Goal: Task Accomplishment & Management: Manage account settings

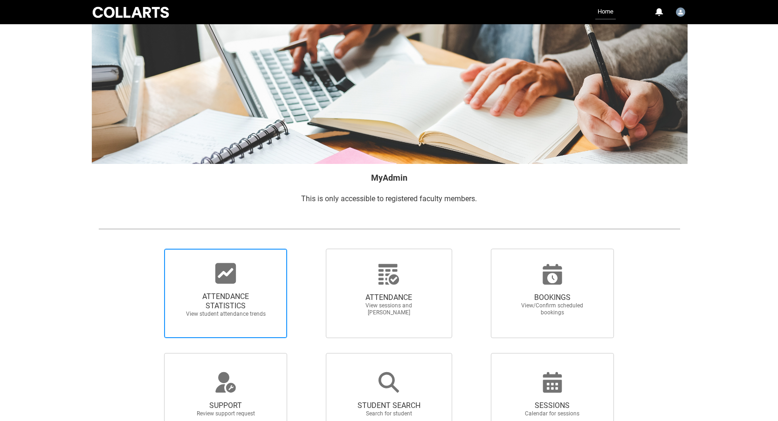
click at [248, 282] on div at bounding box center [225, 273] width 89 height 22
click at [149, 249] on input "ATTENDANCE STATISTICS View student attendance trends" at bounding box center [148, 248] width 0 height 0
radio input "true"
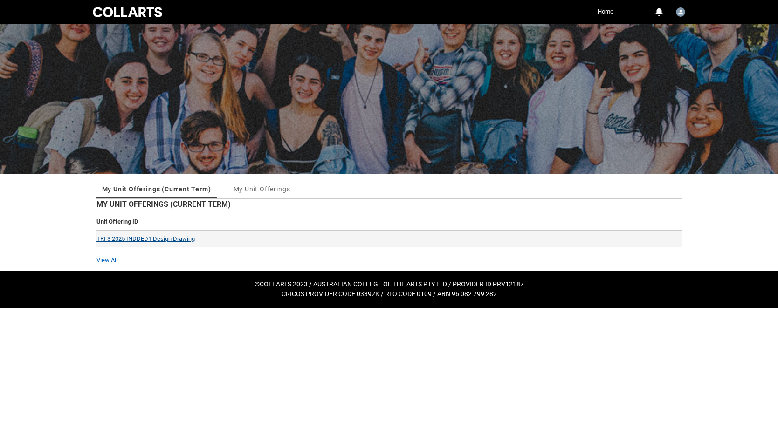
click at [178, 241] on link "TRI 3 2025 INDDED1 Design Drawing" at bounding box center [145, 238] width 98 height 7
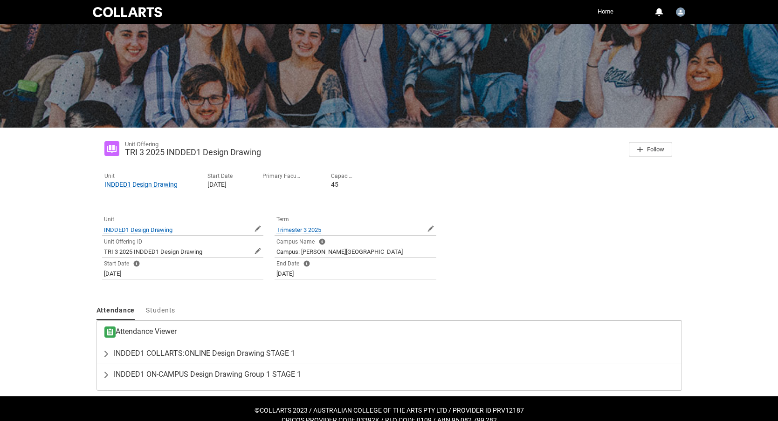
scroll to position [60, 0]
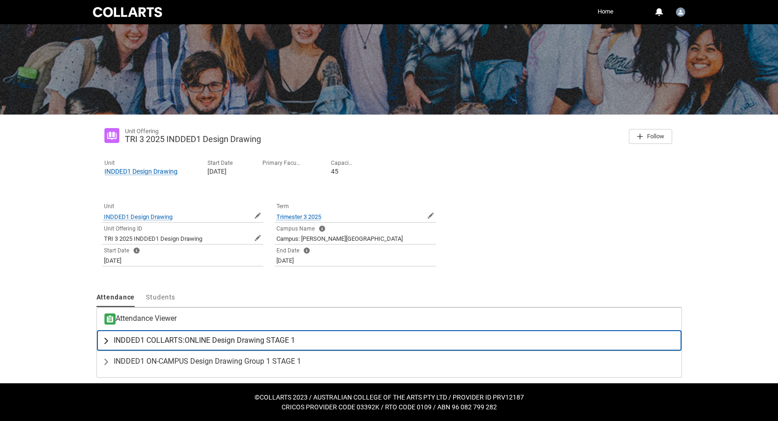
click at [226, 341] on span "INDDED1 COLLARTS:ONLINE Design Drawing STAGE 1" at bounding box center [204, 340] width 181 height 9
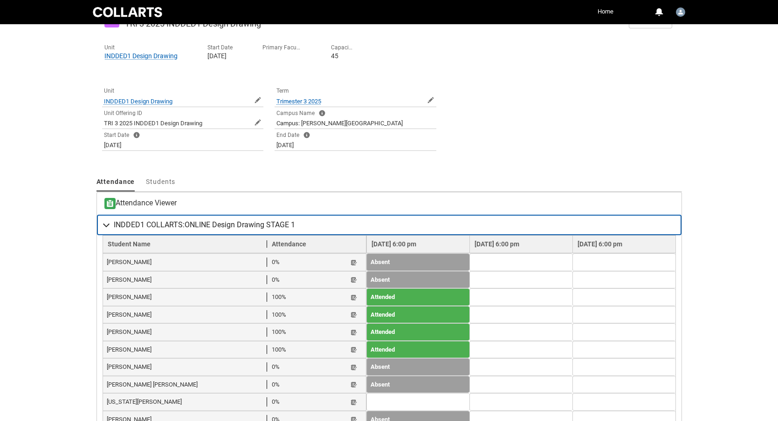
scroll to position [177, 0]
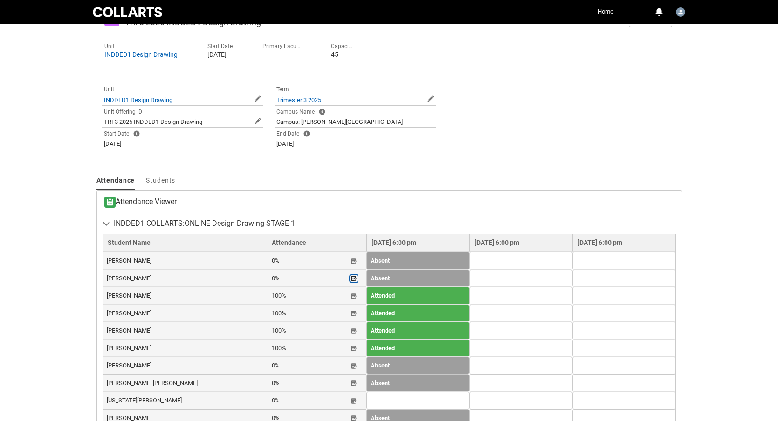
click at [350, 280] on lightning-primitive-icon "button" at bounding box center [353, 278] width 7 height 7
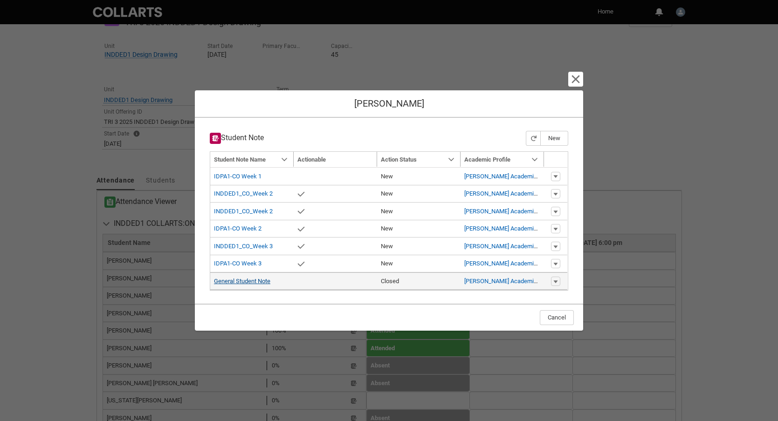
click at [259, 284] on link "General Student Note" at bounding box center [242, 281] width 56 height 7
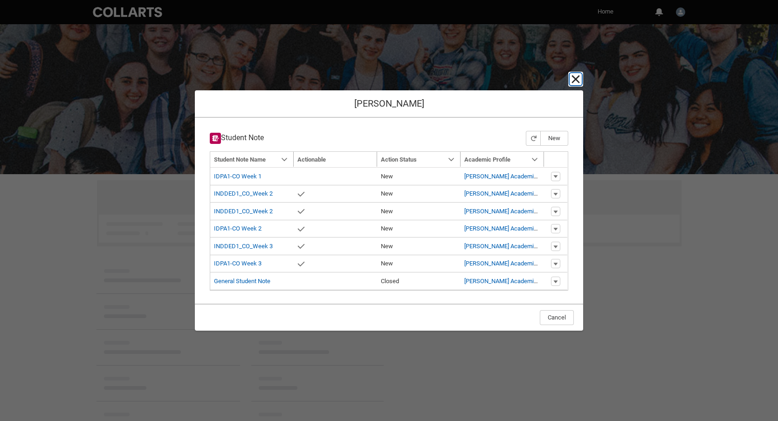
click at [577, 76] on lightning-primitive-icon "button" at bounding box center [575, 79] width 11 height 11
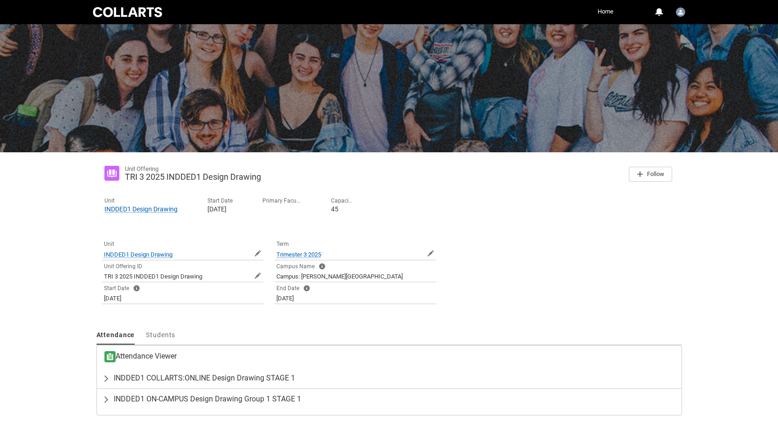
scroll to position [60, 0]
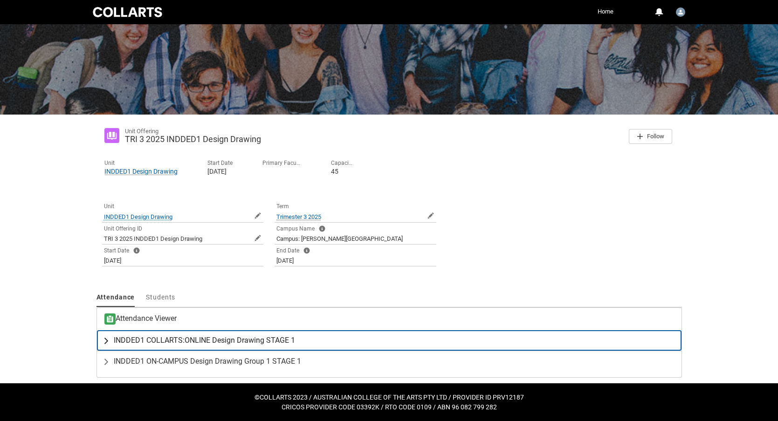
click at [276, 342] on span "INDDED1 COLLARTS:ONLINE Design Drawing STAGE 1" at bounding box center [204, 340] width 181 height 9
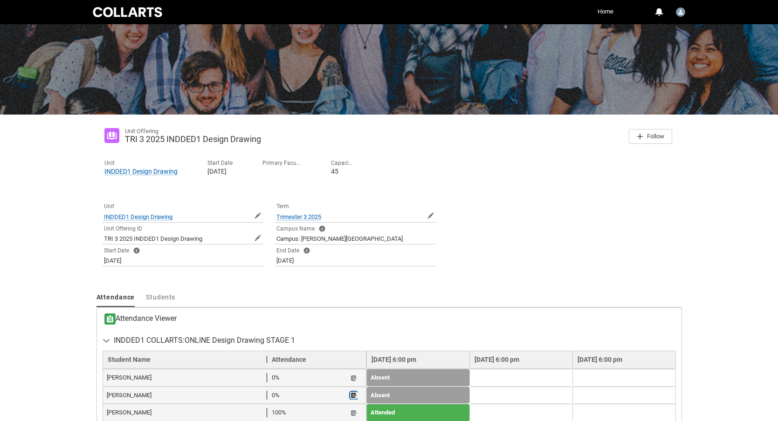
click at [350, 396] on lightning-primitive-icon "button" at bounding box center [353, 395] width 7 height 7
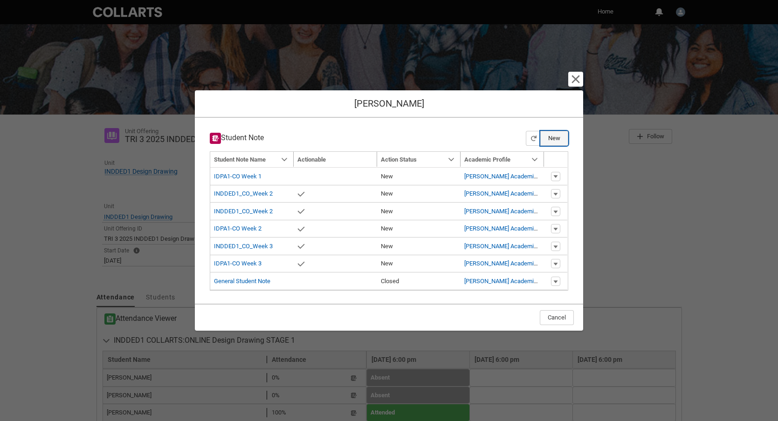
click at [549, 138] on button "New" at bounding box center [554, 138] width 28 height 15
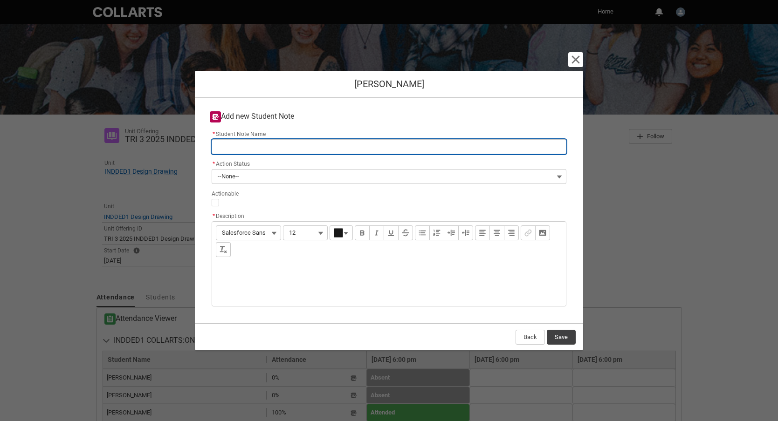
click at [238, 153] on input "* Student Note Name" at bounding box center [389, 146] width 355 height 15
type lightning-primitive-input-simple "INDDED1_CO_Week 3"
type input "INDDED1_CO_Week 3"
type lightning-primitive-input-simple "INDDED1_CO_Week"
type input "INDDED1_CO_Week"
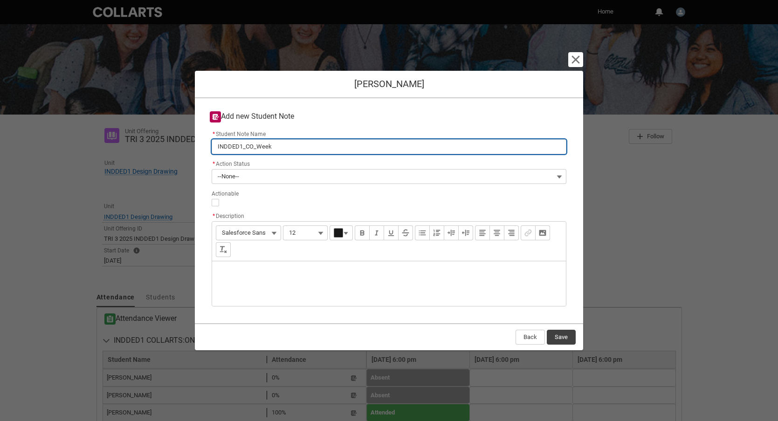
type lightning-primitive-input-simple "INDDED1_CO_Week 4"
type input "INDDED1_CO_Week 4"
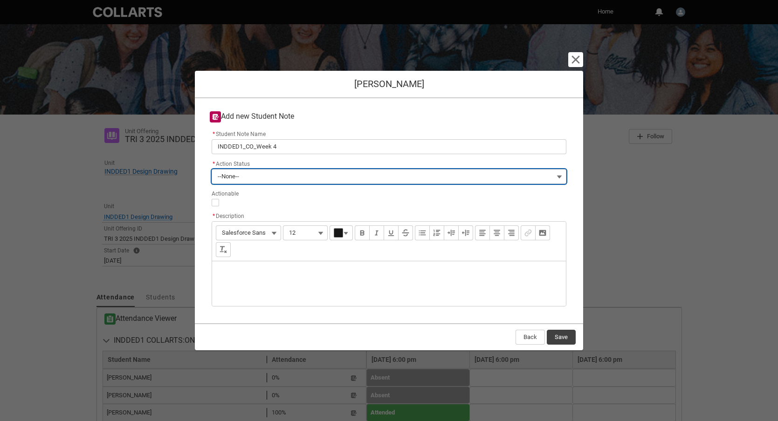
click at [235, 183] on span "--None--" at bounding box center [228, 177] width 21 height 14
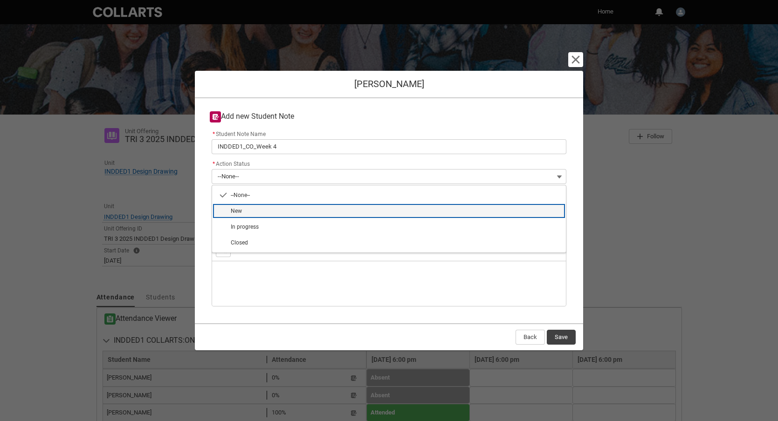
click at [246, 211] on span "New" at bounding box center [395, 211] width 329 height 8
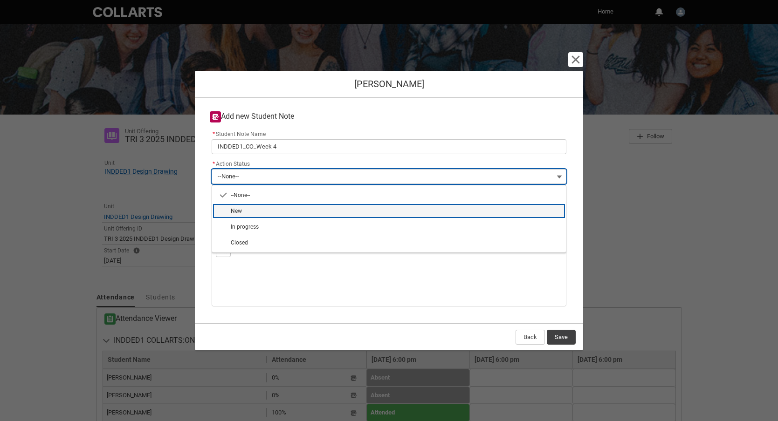
type lightning-combobox "New"
type lightning-picklist "New"
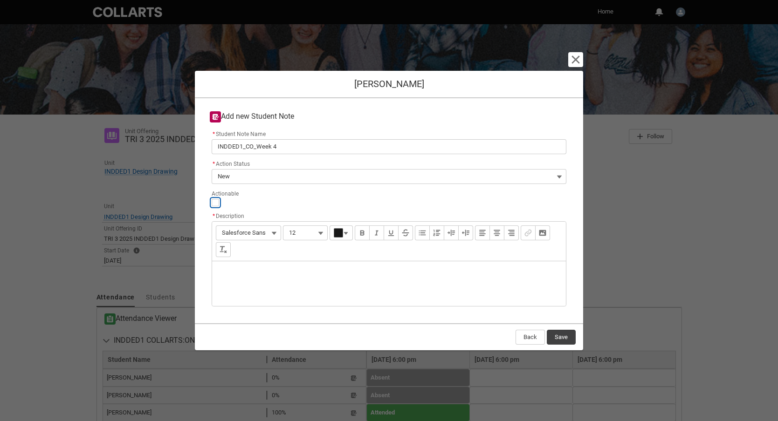
click at [216, 200] on input "Actionable" at bounding box center [215, 202] width 7 height 7
type lightning-input "true"
checkbox input "true"
click at [230, 269] on div "Description" at bounding box center [389, 283] width 354 height 45
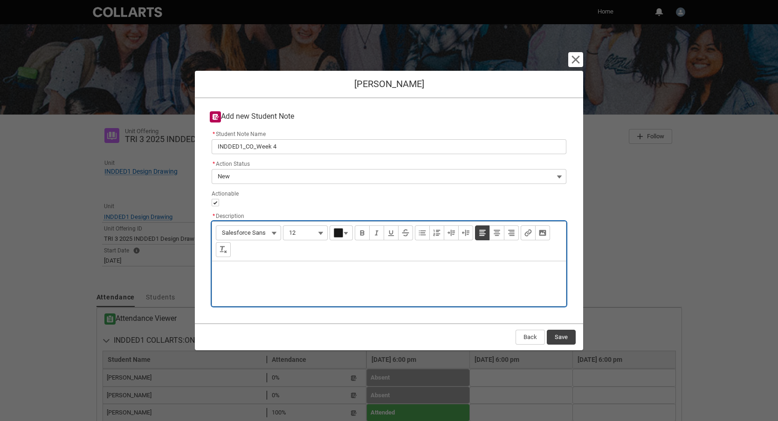
type lightning-input-rich-text "<p>6</p>"
click at [492, 274] on p "6/10_Did not submit A1. I have sent an email but please contact as I have not h…" at bounding box center [388, 273] width 339 height 9
type lightning-input-rich-text "<p>6/10_Did not submit A1. I have sent an email but please contact as I have no…"
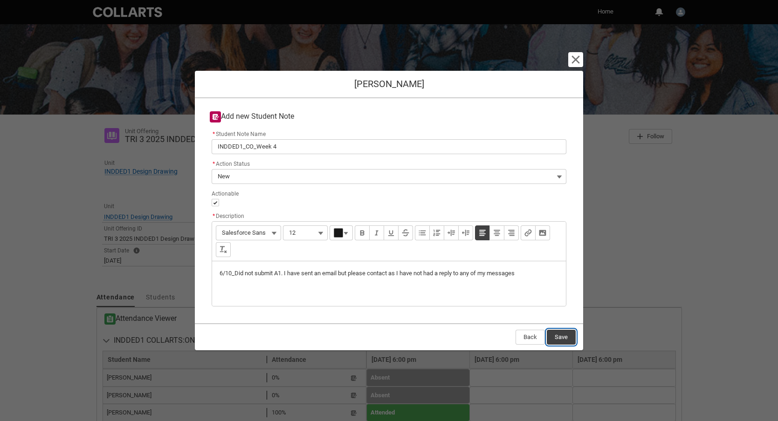
click at [564, 338] on button "Save" at bounding box center [561, 337] width 29 height 15
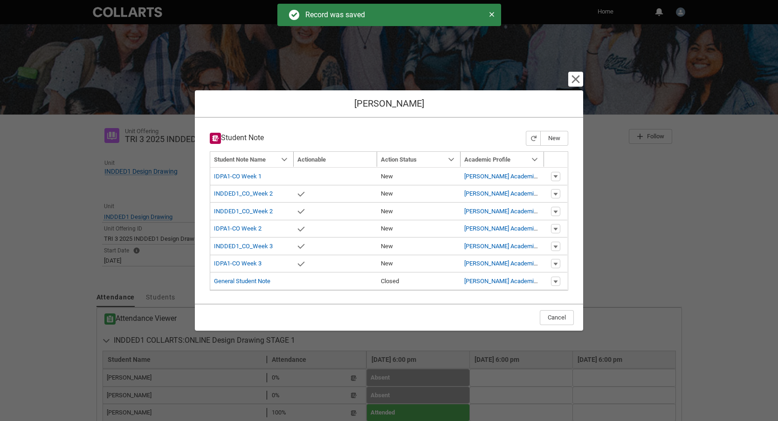
type input "179"
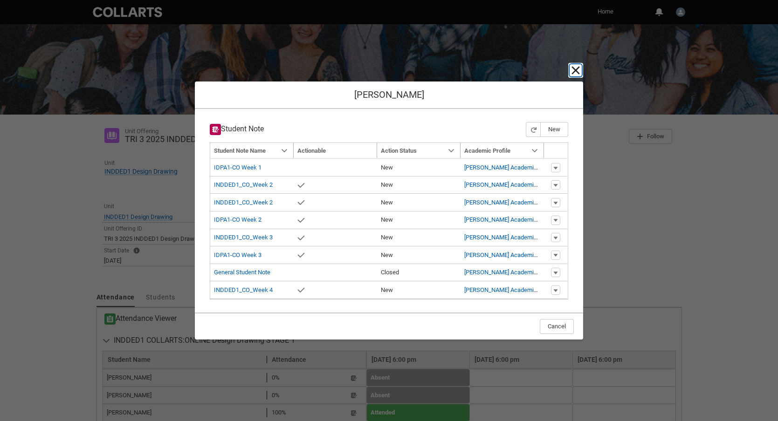
click at [576, 69] on lightning-primitive-icon "button" at bounding box center [575, 70] width 11 height 11
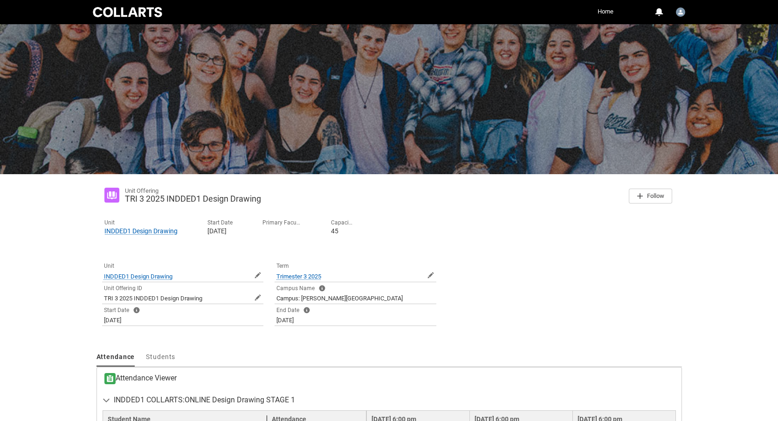
scroll to position [298, 0]
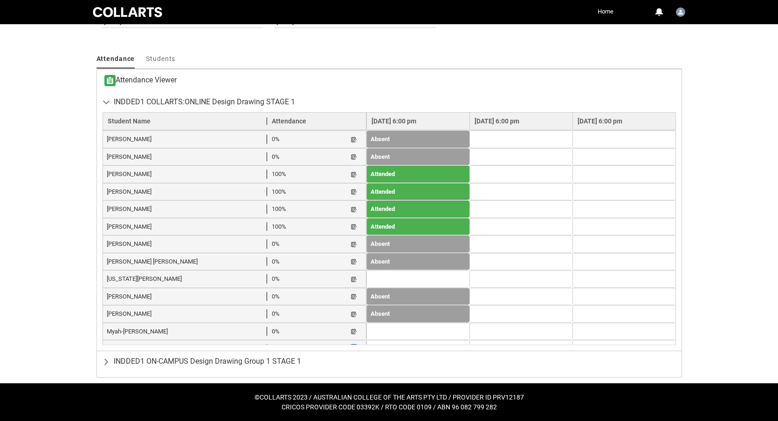
click at [350, 346] on lightning-primitive-icon "button" at bounding box center [353, 349] width 7 height 7
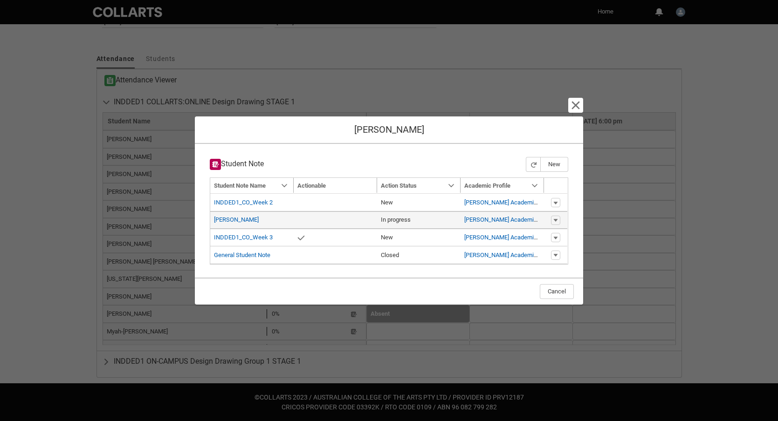
click at [240, 220] on span "[PERSON_NAME]" at bounding box center [252, 219] width 76 height 9
click at [221, 220] on link "[PERSON_NAME]" at bounding box center [236, 219] width 45 height 7
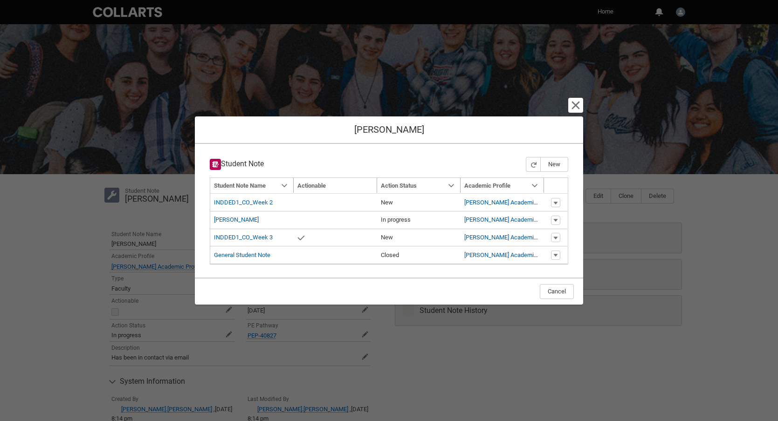
click at [567, 105] on div "Cancel and close [PERSON_NAME] Student Note New Navigation Mode Action Mode Sor…" at bounding box center [389, 210] width 388 height 421
click at [558, 375] on div "Cancel and close [PERSON_NAME] Student Note New Navigation Mode Action Mode Sor…" at bounding box center [389, 210] width 388 height 421
click at [579, 105] on lightning-primitive-icon "button" at bounding box center [575, 105] width 11 height 11
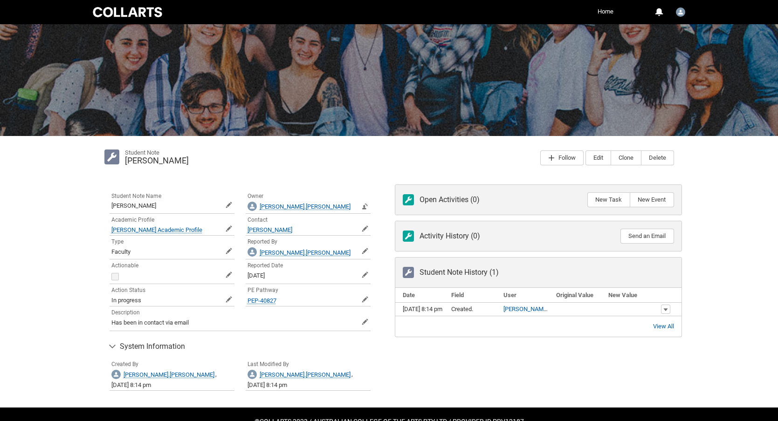
scroll to position [40, 0]
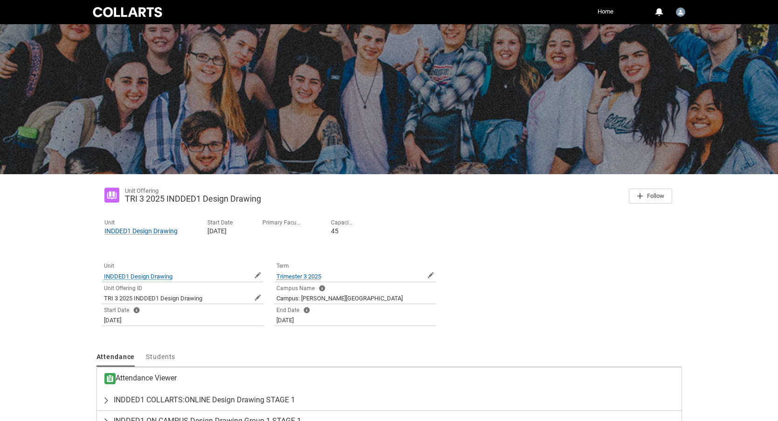
scroll to position [60, 0]
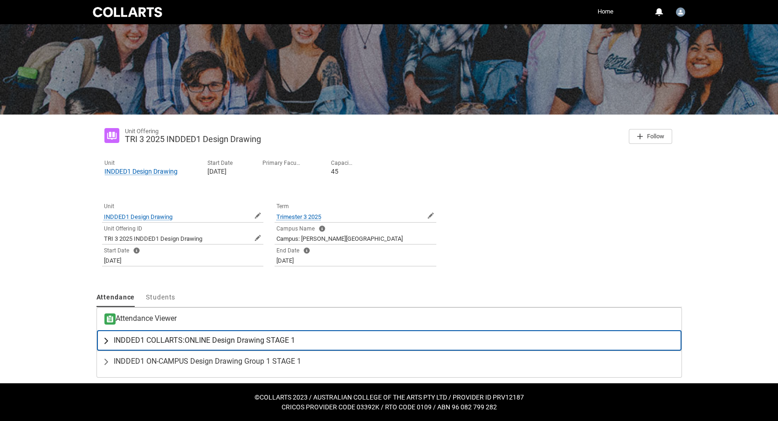
click at [250, 340] on span "INDDED1 COLLARTS:ONLINE Design Drawing STAGE 1" at bounding box center [204, 340] width 181 height 9
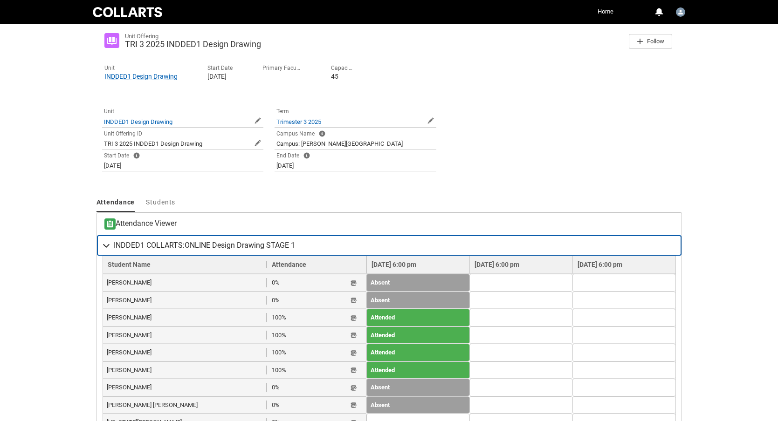
scroll to position [298, 0]
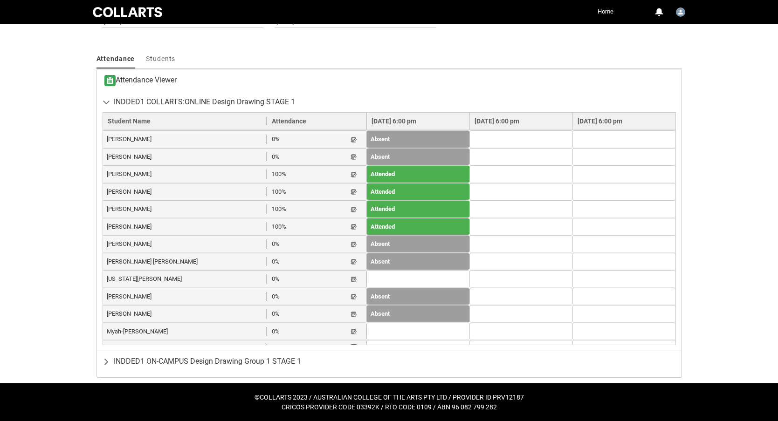
click at [350, 346] on lightning-primitive-icon "button" at bounding box center [353, 349] width 7 height 7
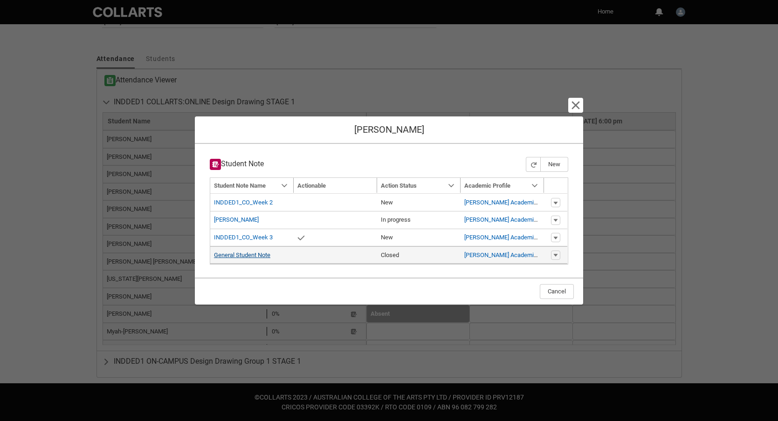
click at [260, 256] on link "General Student Note" at bounding box center [242, 255] width 56 height 7
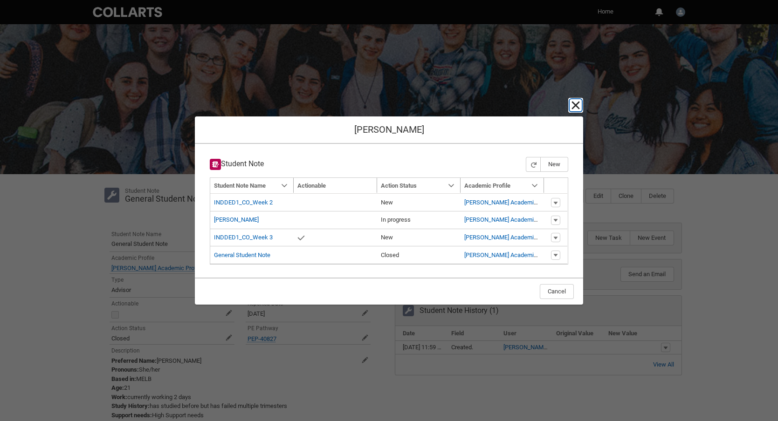
click at [576, 106] on lightning-primitive-icon "button" at bounding box center [575, 105] width 11 height 11
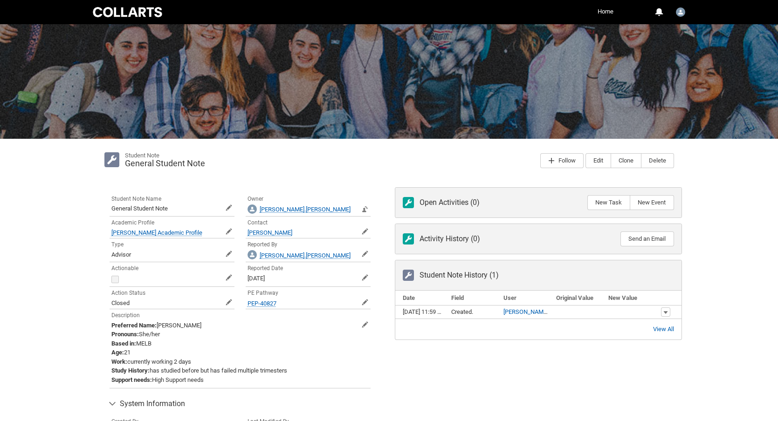
scroll to position [34, 0]
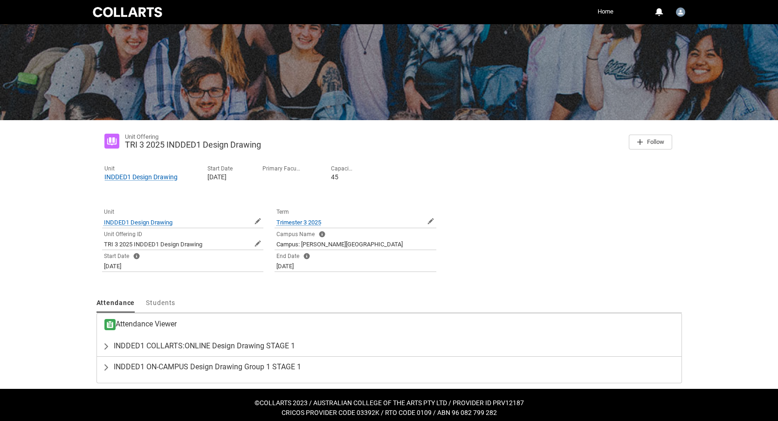
scroll to position [60, 0]
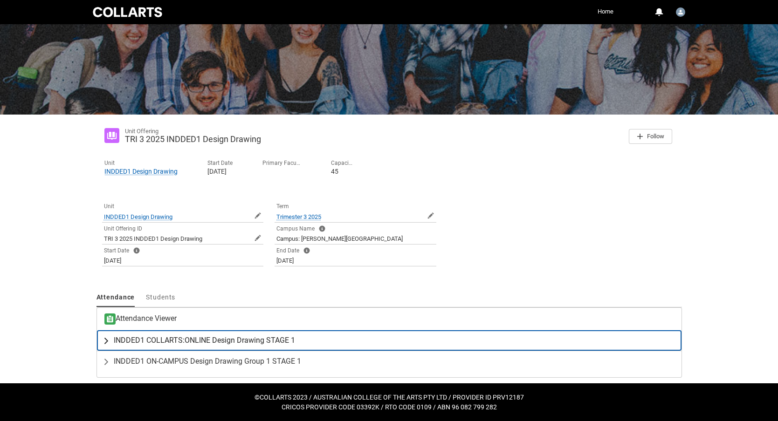
click at [207, 343] on span "INDDED1 COLLARTS:ONLINE Design Drawing STAGE 1" at bounding box center [204, 340] width 181 height 9
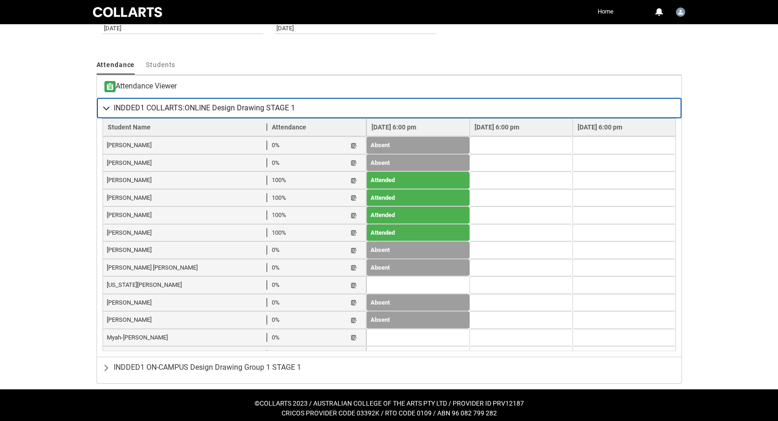
scroll to position [298, 0]
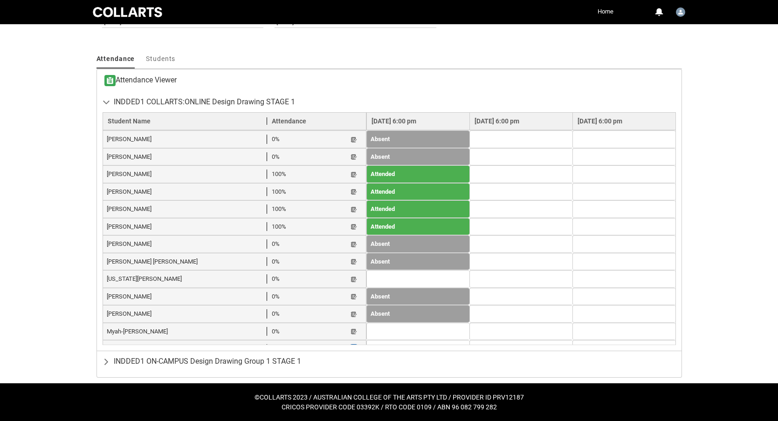
click at [350, 345] on button "Student Note" at bounding box center [353, 349] width 7 height 8
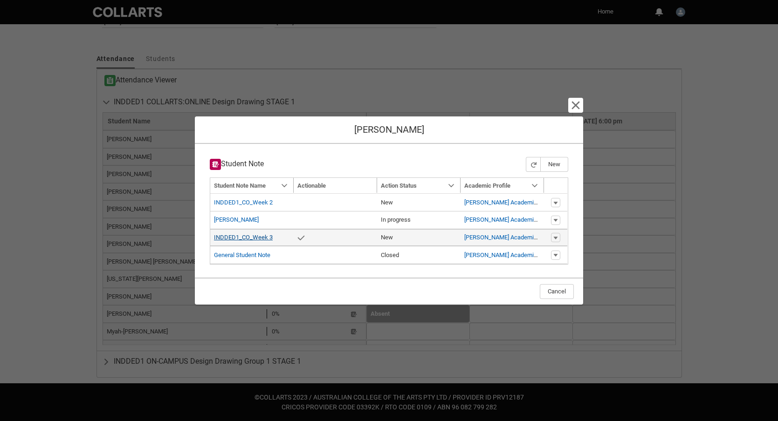
click at [258, 236] on link "INDDED1_CO_Week 3" at bounding box center [243, 237] width 59 height 7
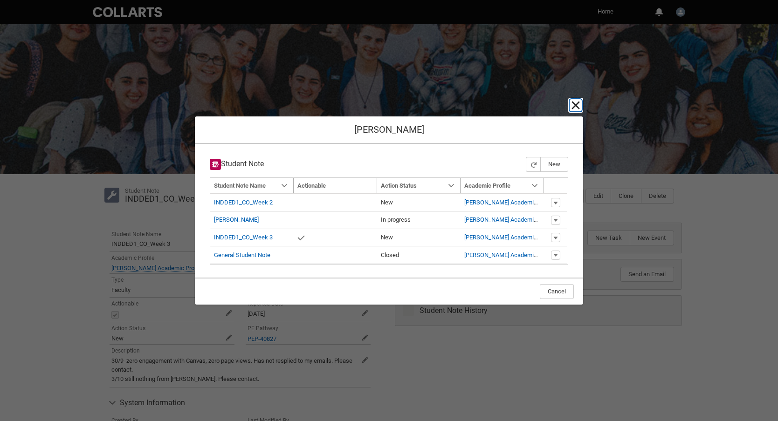
click at [575, 105] on lightning-primitive-icon "button" at bounding box center [575, 105] width 11 height 11
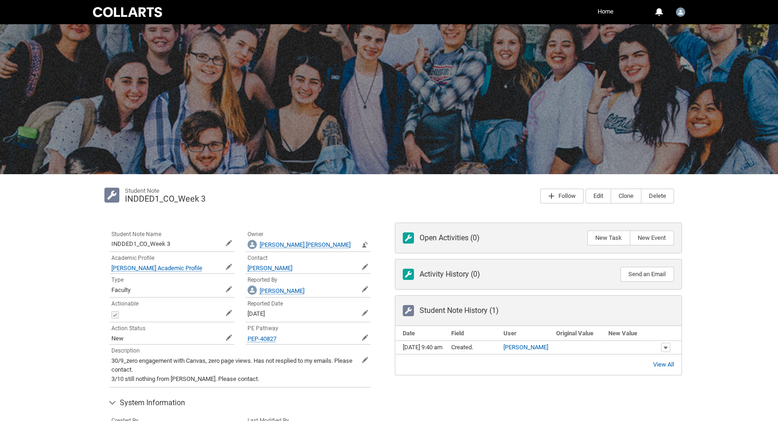
scroll to position [2, 0]
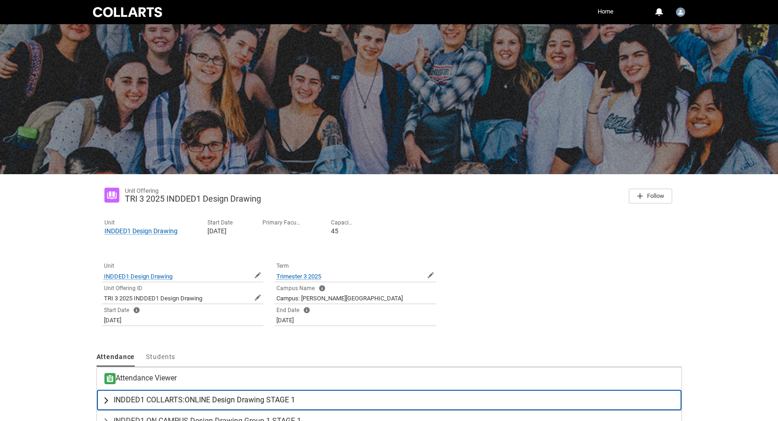
click at [214, 396] on span "INDDED1 COLLARTS:ONLINE Design Drawing STAGE 1" at bounding box center [204, 400] width 181 height 9
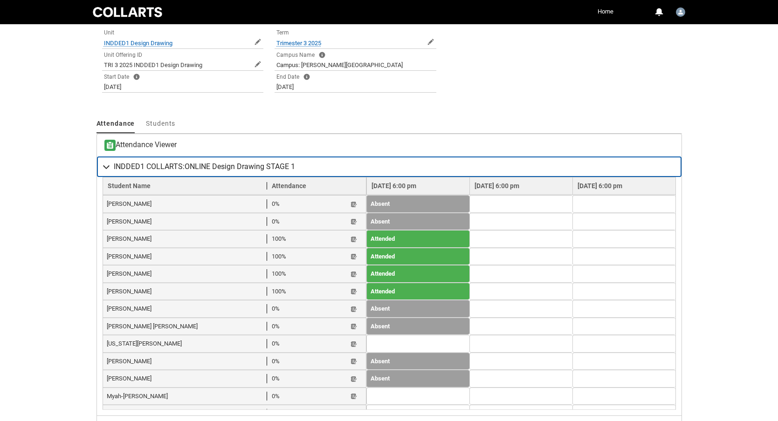
scroll to position [236, 0]
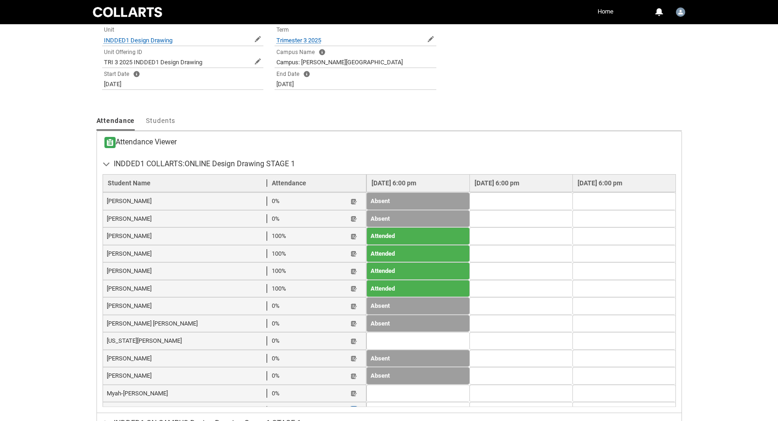
click at [350, 407] on button "Student Note" at bounding box center [353, 411] width 7 height 8
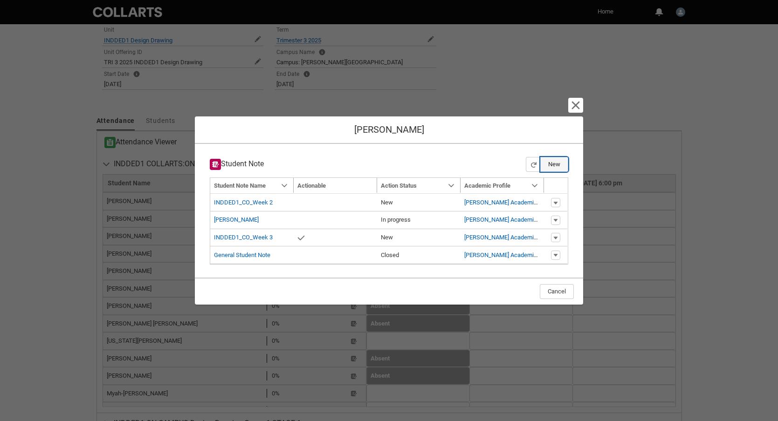
click at [559, 163] on button "New" at bounding box center [554, 164] width 28 height 15
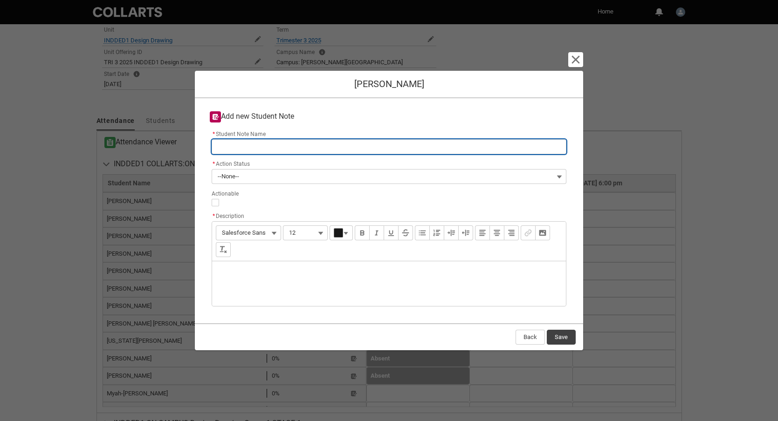
click at [234, 145] on input "* Student Note Name" at bounding box center [389, 146] width 355 height 15
type lightning-primitive-input-simple "INDDED1_CO_Week 3"
type input "INDDED1_CO_Week 3"
type lightning-primitive-input-simple "INDDED1_CO_Week"
type input "INDDED1_CO_Week"
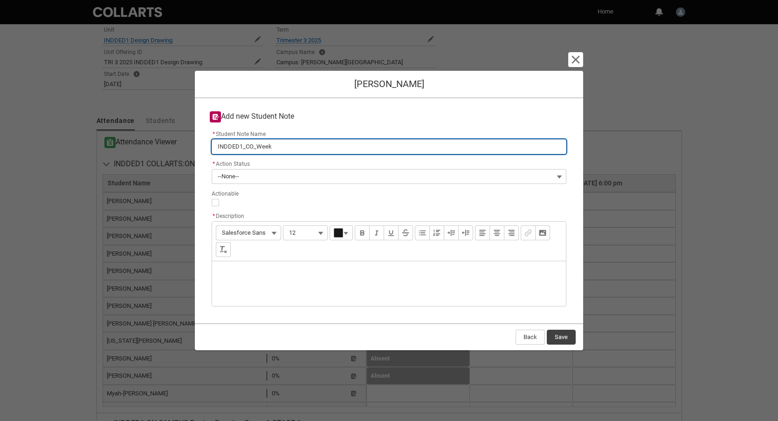
type lightning-primitive-input-simple "INDDED1_CO_Week 4"
type input "INDDED1_CO_Week 4"
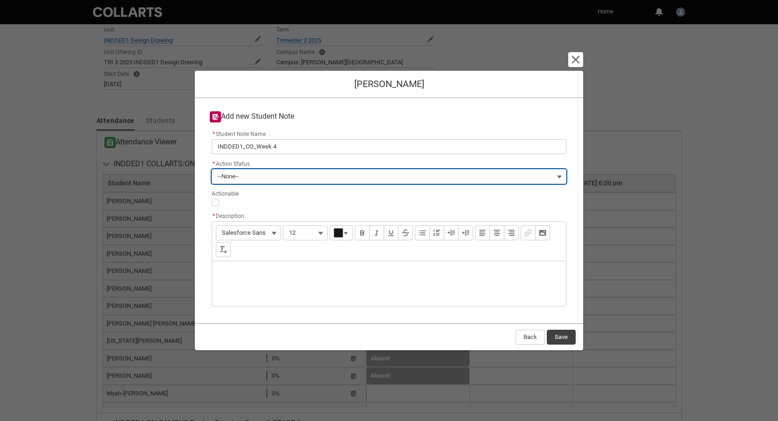
click at [233, 176] on span "--None--" at bounding box center [228, 177] width 21 height 14
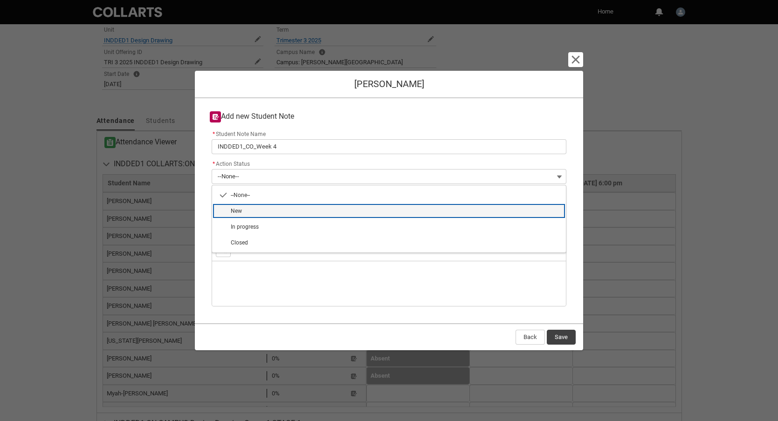
click at [236, 210] on span "New" at bounding box center [236, 211] width 11 height 7
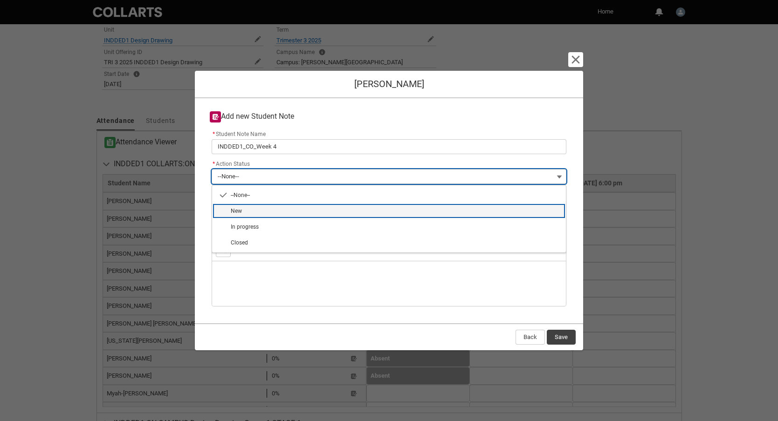
type lightning-combobox "New"
type lightning-picklist "New"
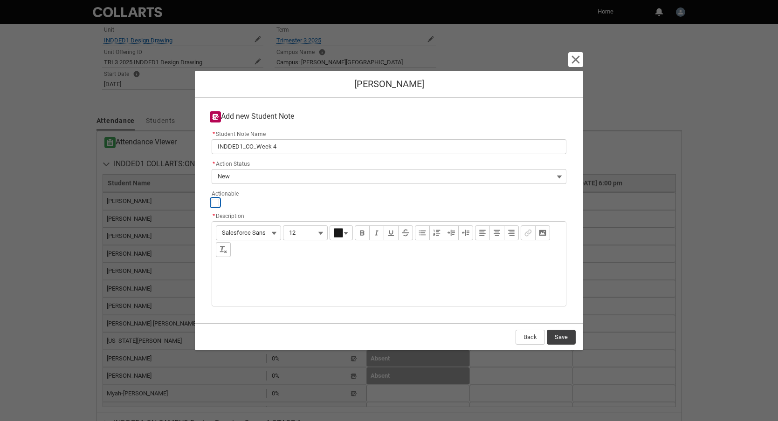
click at [215, 203] on input "Actionable" at bounding box center [215, 202] width 7 height 7
type lightning-input "true"
checkbox input "true"
click at [230, 269] on div "Description" at bounding box center [389, 283] width 354 height 45
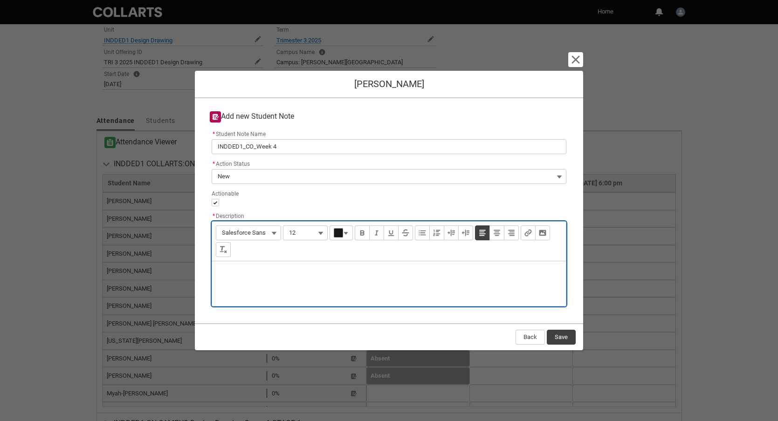
type lightning-input-rich-text "<p>6</p>"
type lightning-input-rich-text "<p>6/10_ Did not submit A1 and has not replied to my emails. Please contact.</p>"
click at [571, 337] on button "Save" at bounding box center [561, 337] width 29 height 15
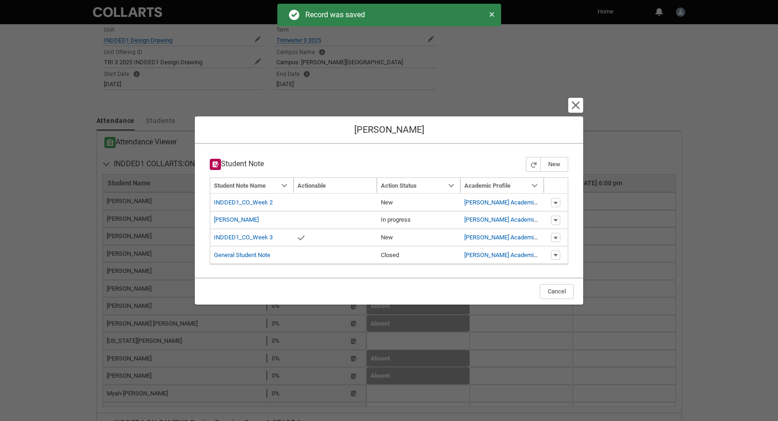
type input "179"
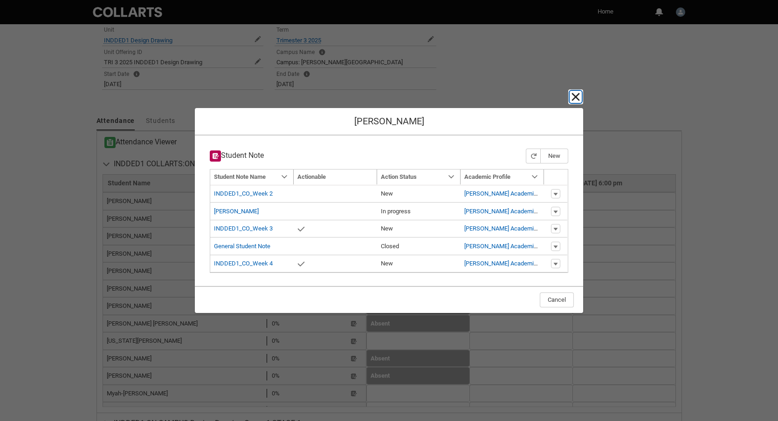
click at [578, 97] on lightning-primitive-icon "button" at bounding box center [575, 96] width 11 height 11
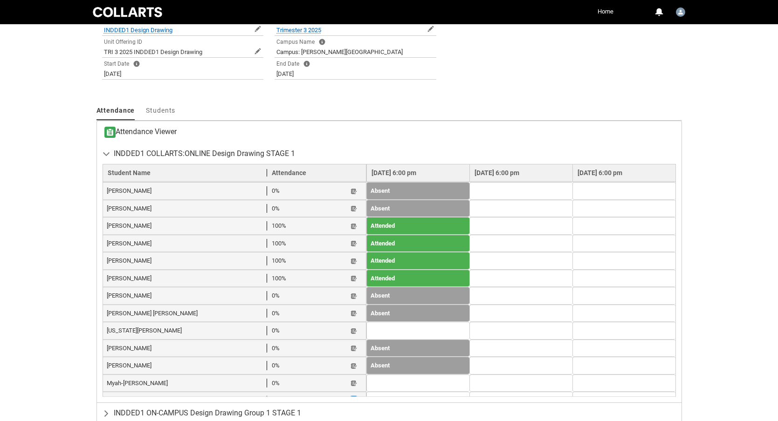
scroll to position [247, 0]
click at [350, 344] on lightning-primitive-icon "button" at bounding box center [353, 347] width 7 height 7
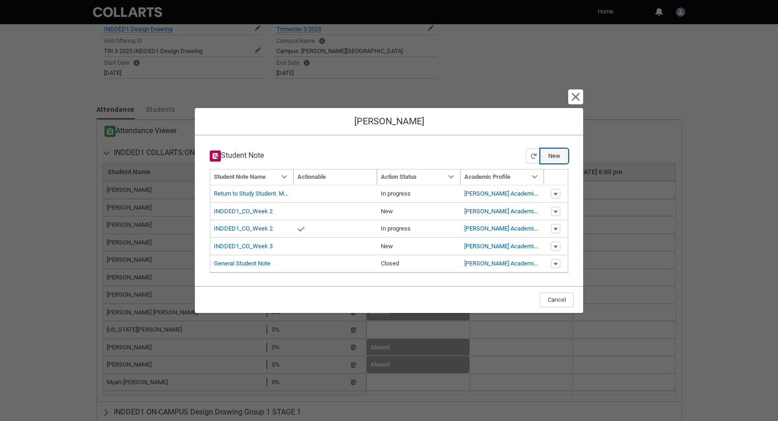
click at [557, 158] on button "New" at bounding box center [554, 156] width 28 height 15
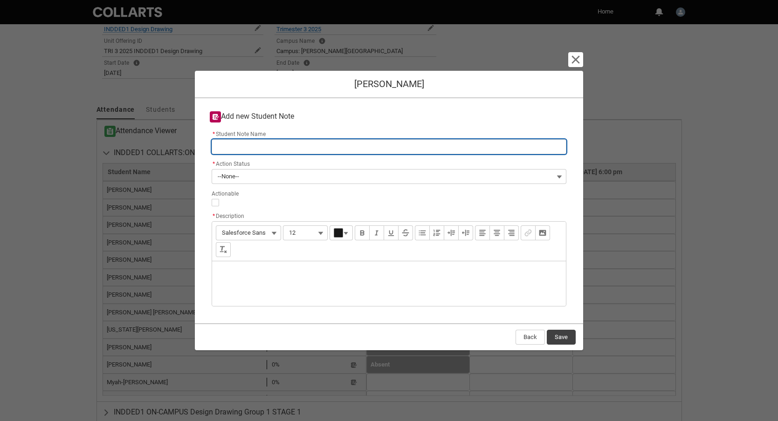
click at [235, 147] on input "* Student Note Name" at bounding box center [389, 146] width 355 height 15
type lightning-primitive-input-simple "INDDED1_CO_Week 3"
type input "INDDED1_CO_Week 3"
type lightning-primitive-input-simple "INDDED1_CO_Week"
type input "INDDED1_CO_Week"
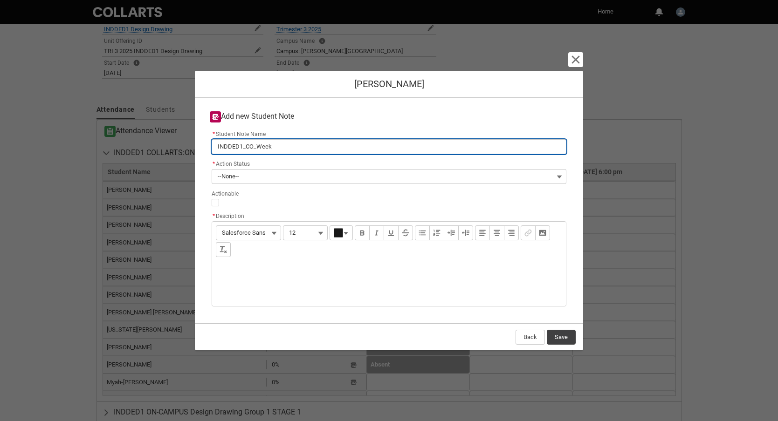
type lightning-primitive-input-simple "INDDED1_CO_Week 4"
type input "INDDED1_CO_Week 4"
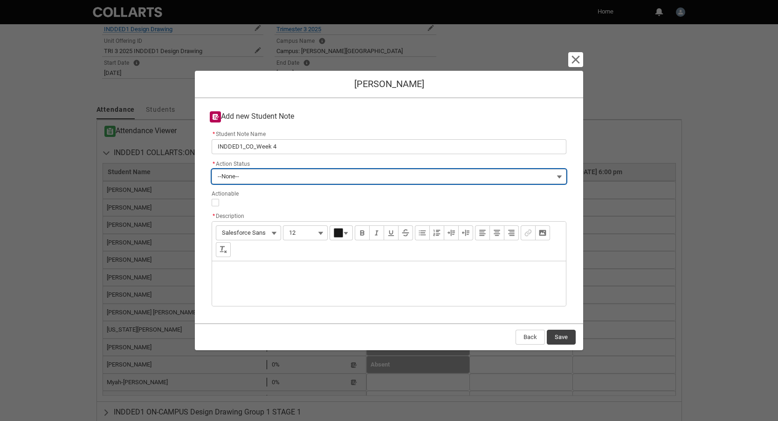
click at [264, 173] on button "--None--" at bounding box center [389, 176] width 355 height 15
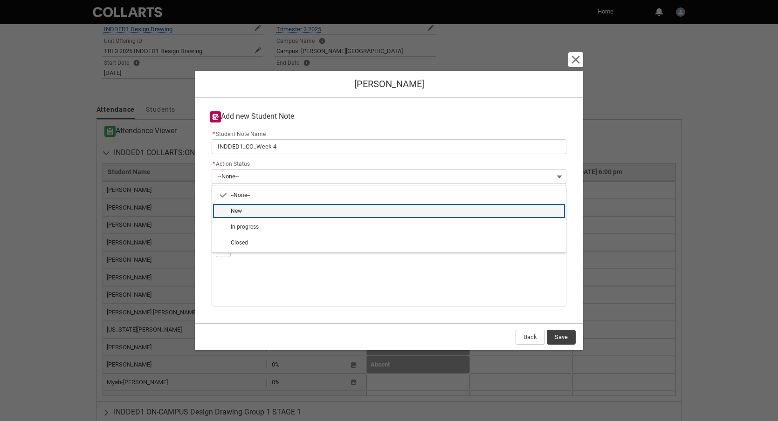
click at [246, 214] on span "New" at bounding box center [395, 211] width 329 height 8
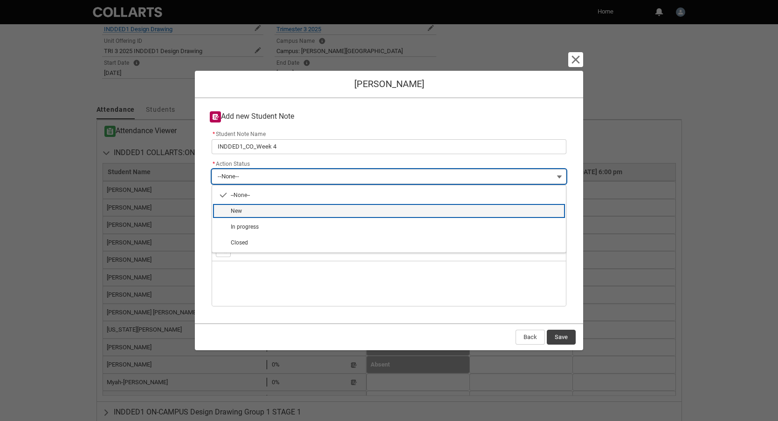
type lightning-combobox "New"
type lightning-picklist "New"
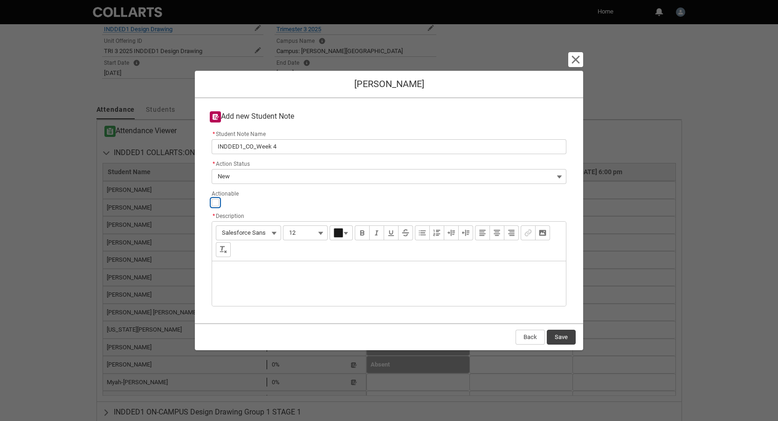
click at [217, 204] on input "Actionable" at bounding box center [215, 202] width 7 height 7
type lightning-input "true"
checkbox input "true"
click at [227, 269] on div "Description" at bounding box center [389, 283] width 354 height 45
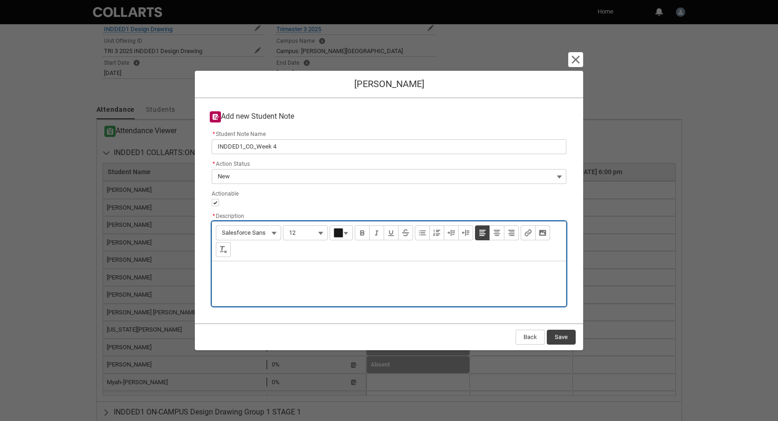
type lightning-input-rich-text "<p>6</p>"
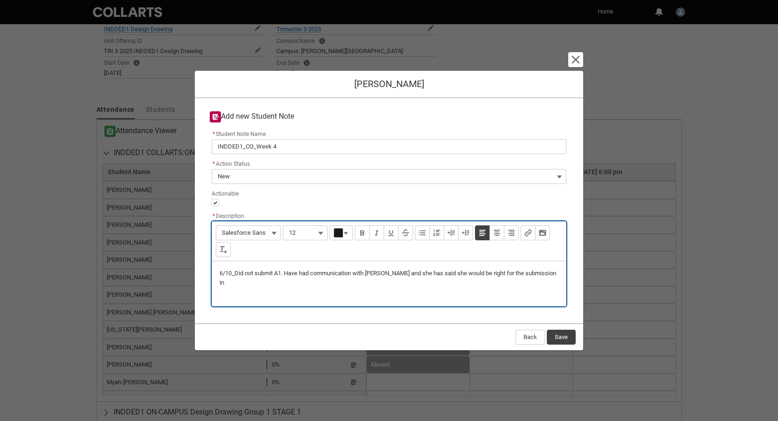
click at [391, 274] on p "6/10_Did not submit A1. Have had communication with [PERSON_NAME] and she has s…" at bounding box center [388, 278] width 339 height 18
click at [318, 282] on p "6/10_Did not submit A1. Have had communication with [PERSON_NAME] in weeks lead…" at bounding box center [388, 278] width 339 height 18
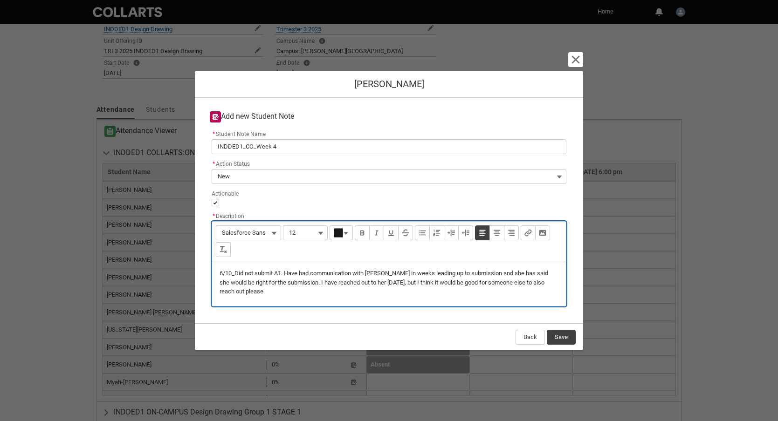
type lightning-input-rich-text "<p>6/10_Did not submit A1. Have had communication with [PERSON_NAME] in weeks l…"
click at [560, 339] on button "Save" at bounding box center [561, 337] width 29 height 15
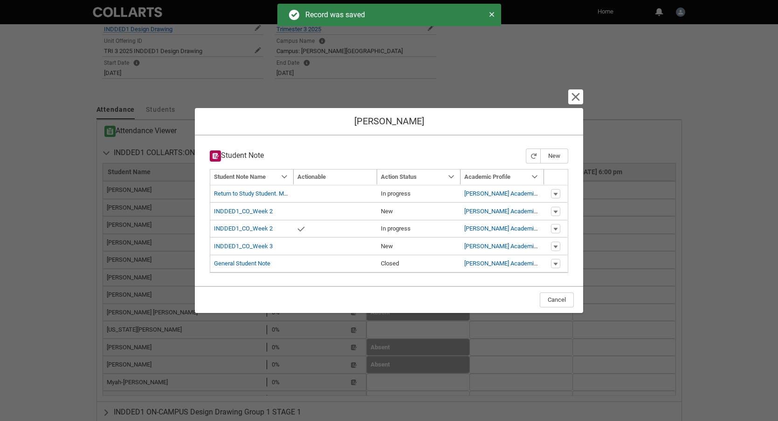
type input "179"
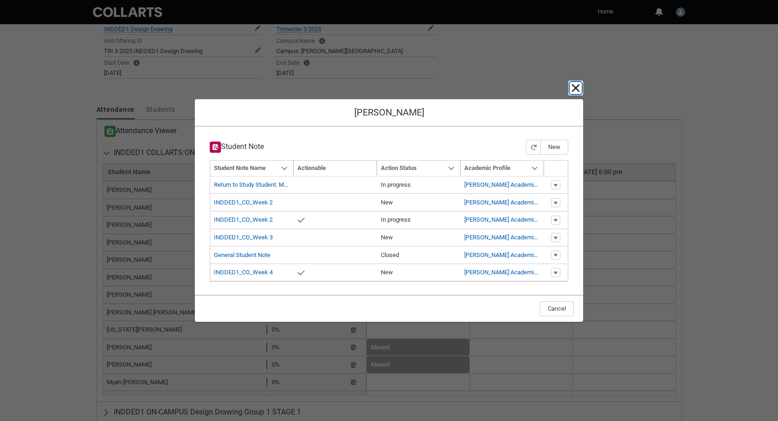
click at [578, 87] on lightning-primitive-icon "button" at bounding box center [575, 87] width 11 height 11
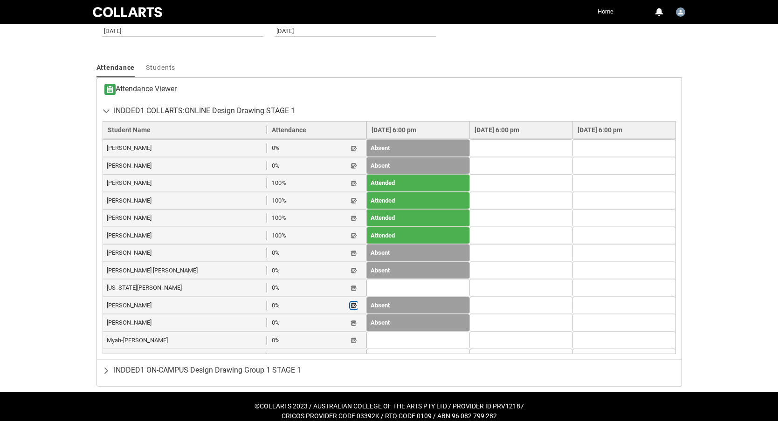
scroll to position [290, 0]
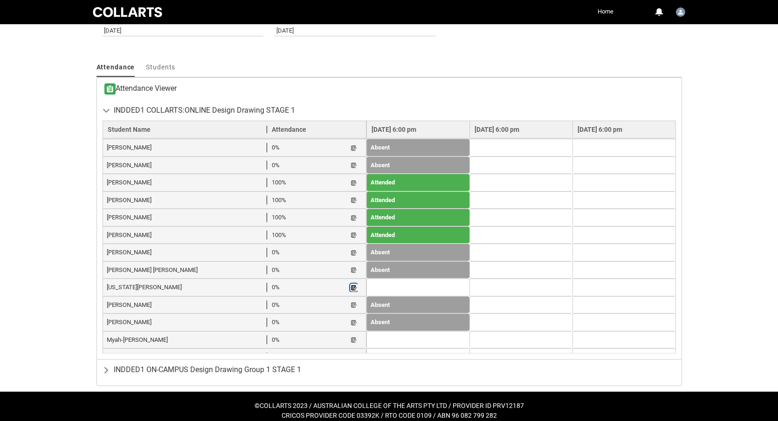
click at [350, 284] on lightning-primitive-icon "button" at bounding box center [353, 287] width 7 height 7
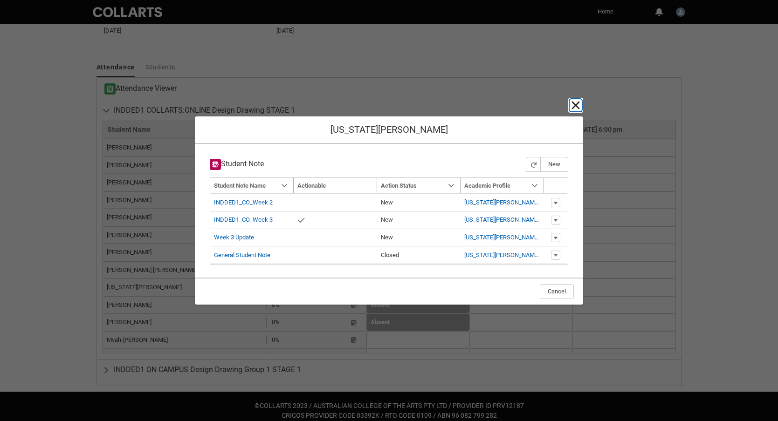
click at [579, 105] on lightning-primitive-icon "button" at bounding box center [575, 105] width 11 height 11
